Goal: Find specific page/section: Find specific page/section

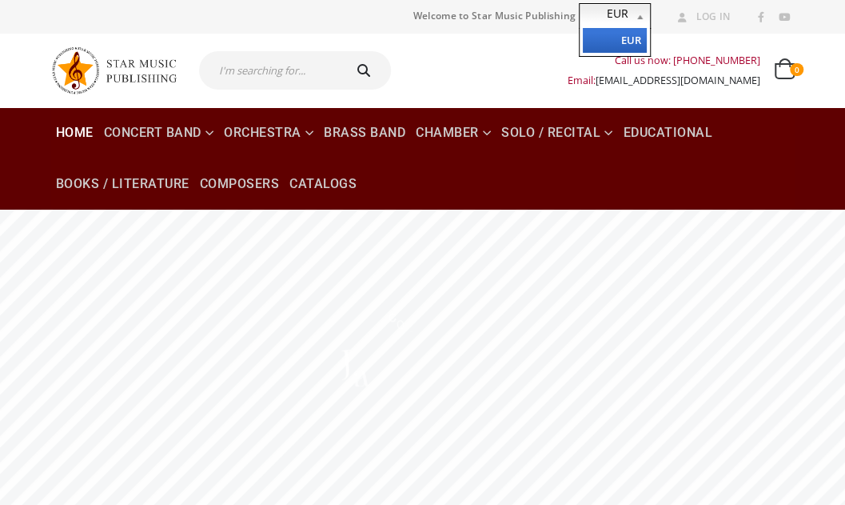
click at [640, 20] on b at bounding box center [643, 16] width 14 height 24
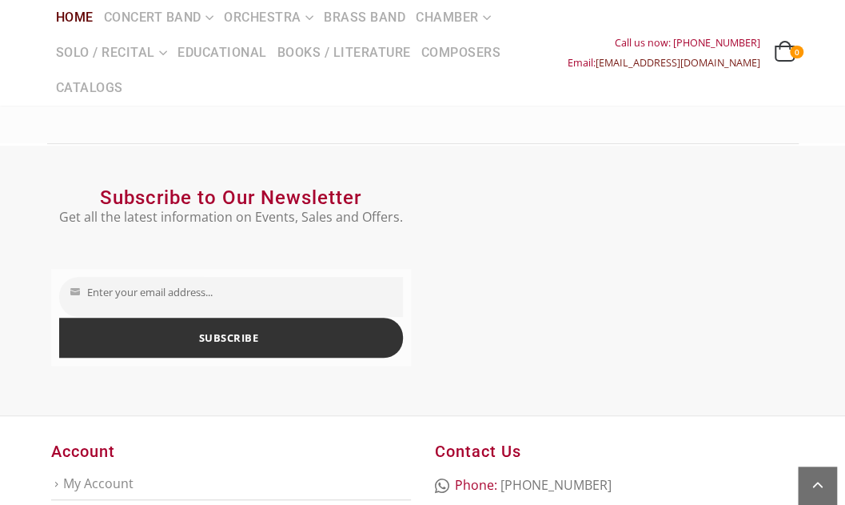
scroll to position [2958, 0]
